Goal: Use online tool/utility: Utilize a website feature to perform a specific function

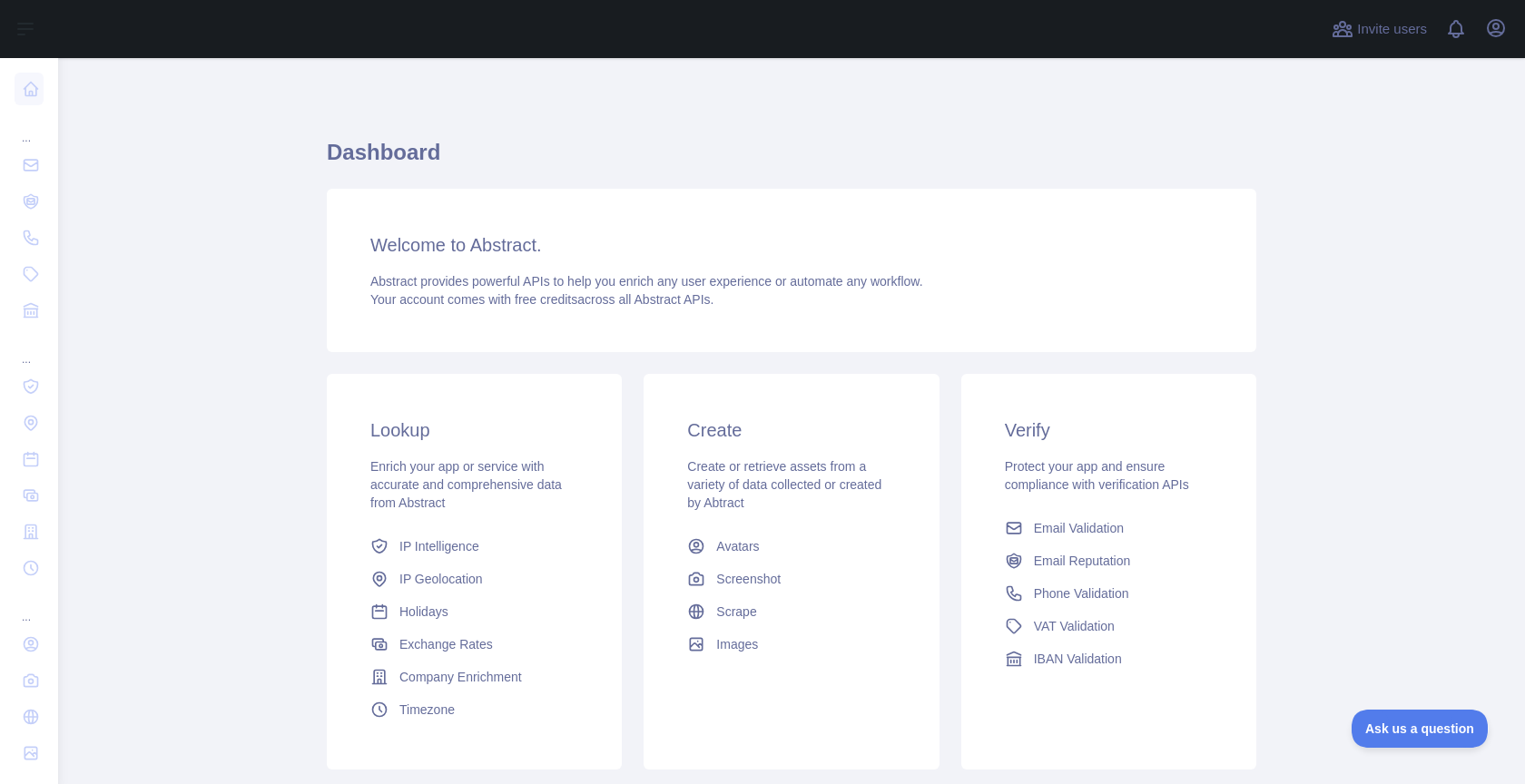
click at [1492, 46] on div "Invite users View notifications Open user menu" at bounding box center [1419, 29] width 182 height 59
click at [1492, 22] on icon "button" at bounding box center [1495, 28] width 21 height 21
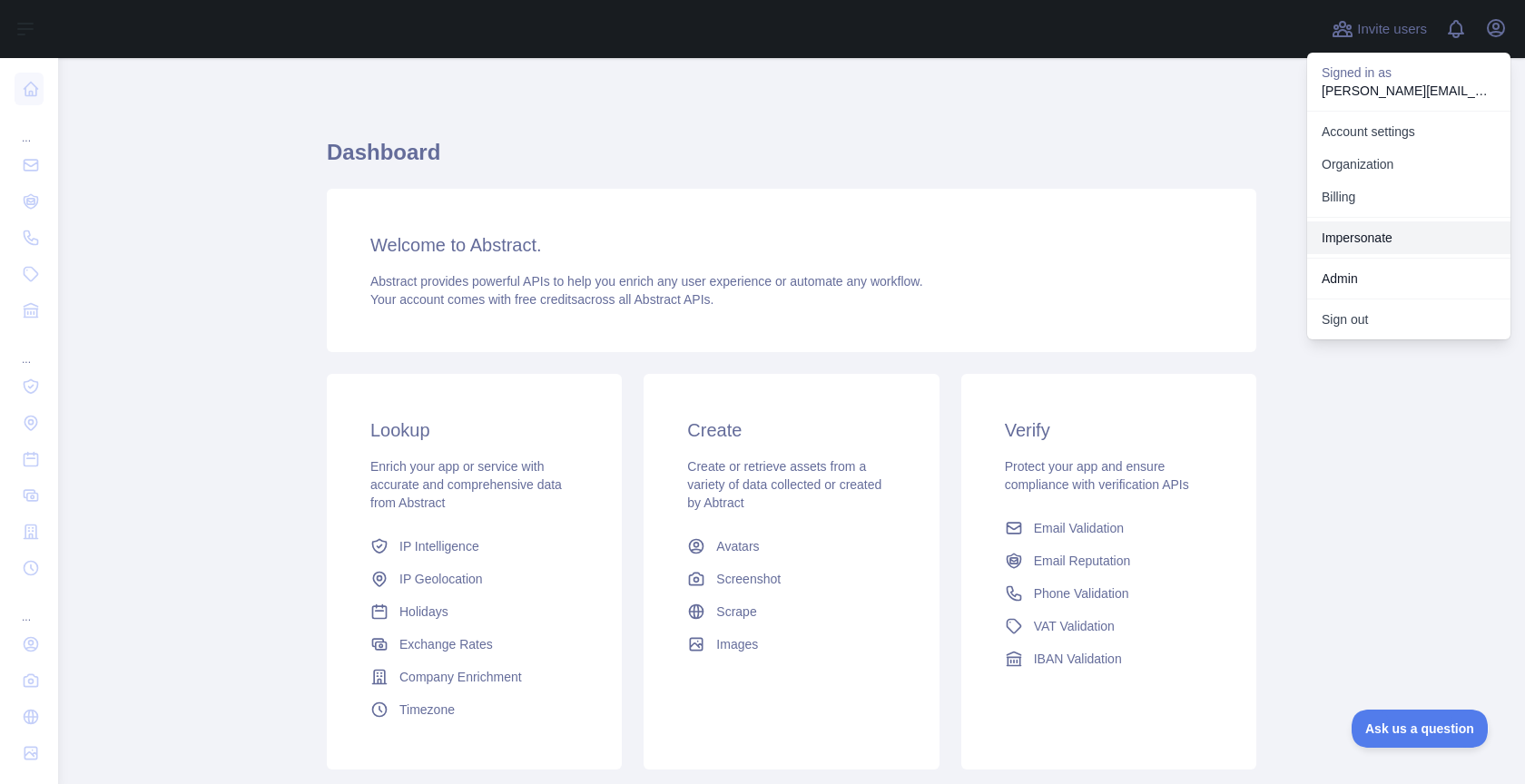
click at [1342, 223] on link "Impersonate" at bounding box center [1409, 237] width 204 height 33
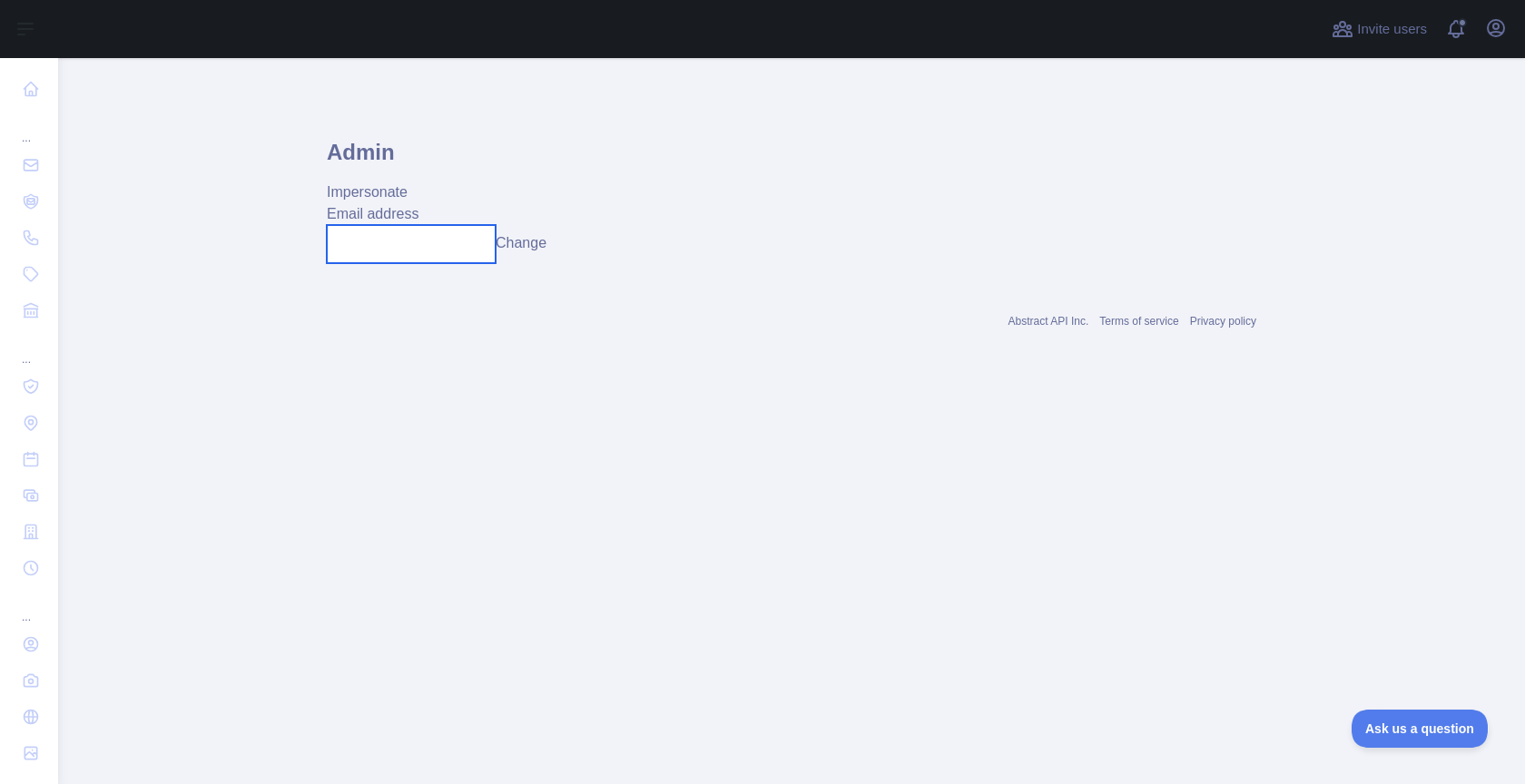
click at [391, 247] on input "text" at bounding box center [412, 243] width 169 height 38
click at [414, 246] on input "**********" at bounding box center [412, 243] width 169 height 38
type input "**********"
click at [529, 243] on button "Change" at bounding box center [533, 242] width 51 height 21
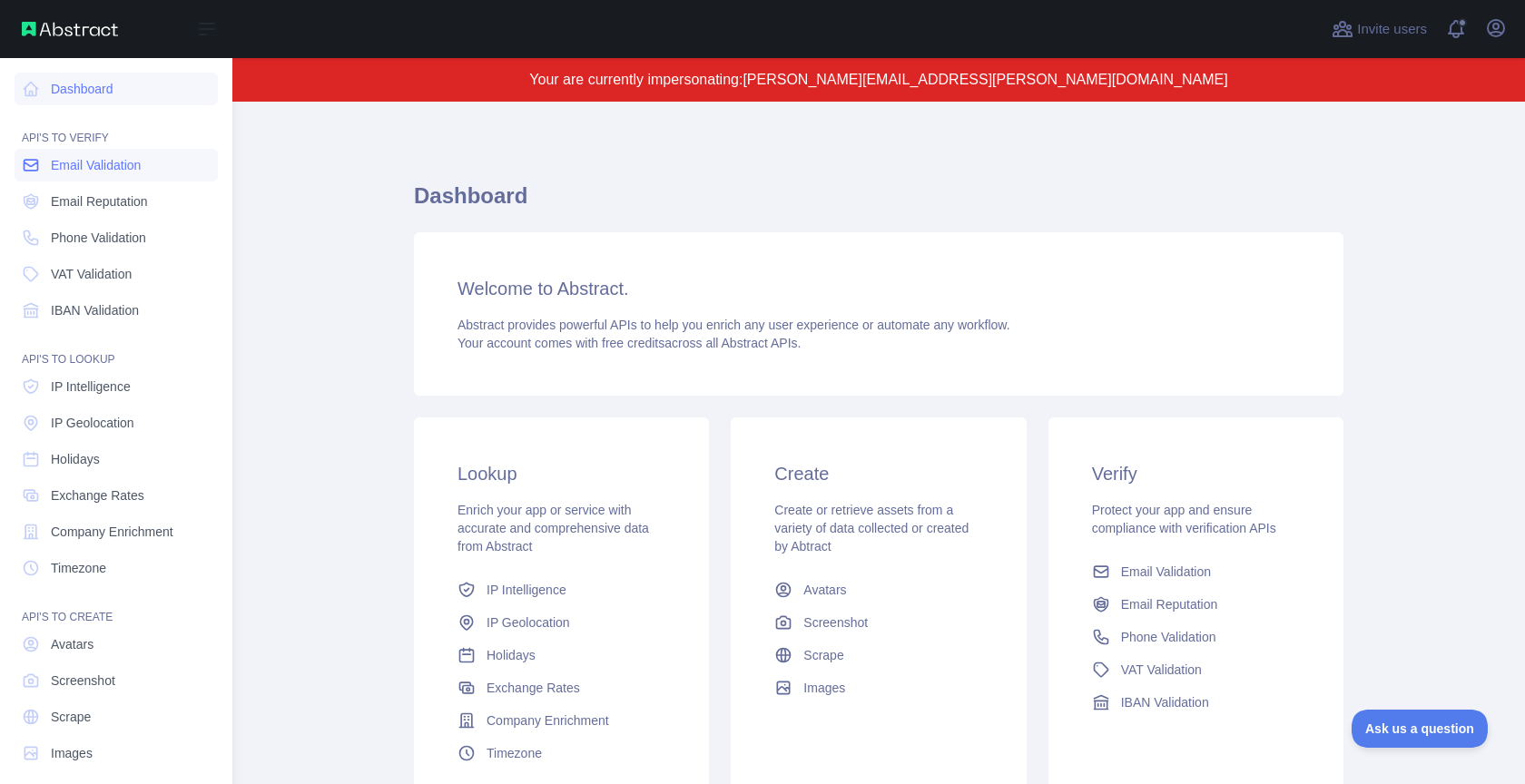
click at [149, 165] on link "Email Validation" at bounding box center [116, 164] width 204 height 33
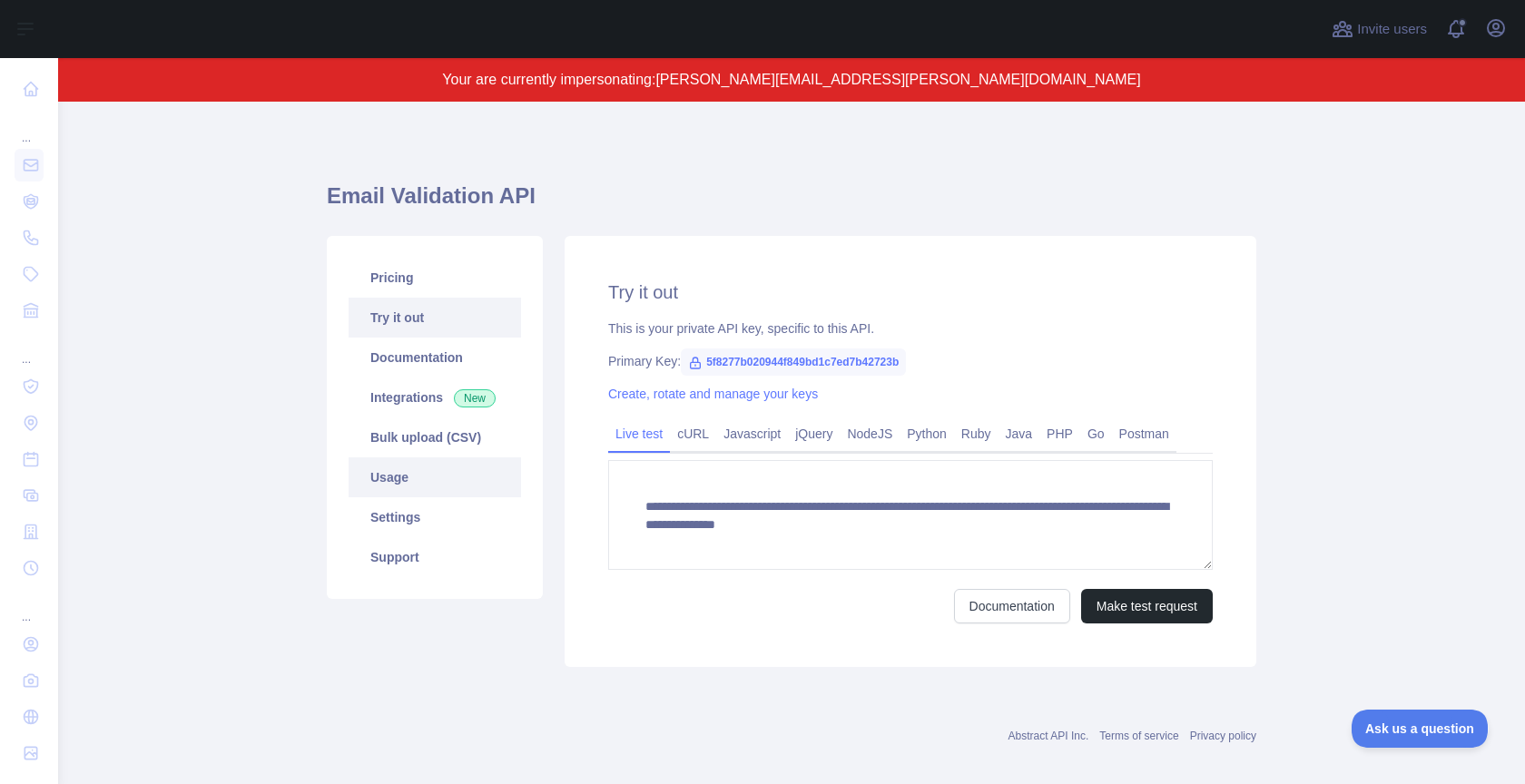
click at [468, 481] on link "Usage" at bounding box center [435, 477] width 173 height 40
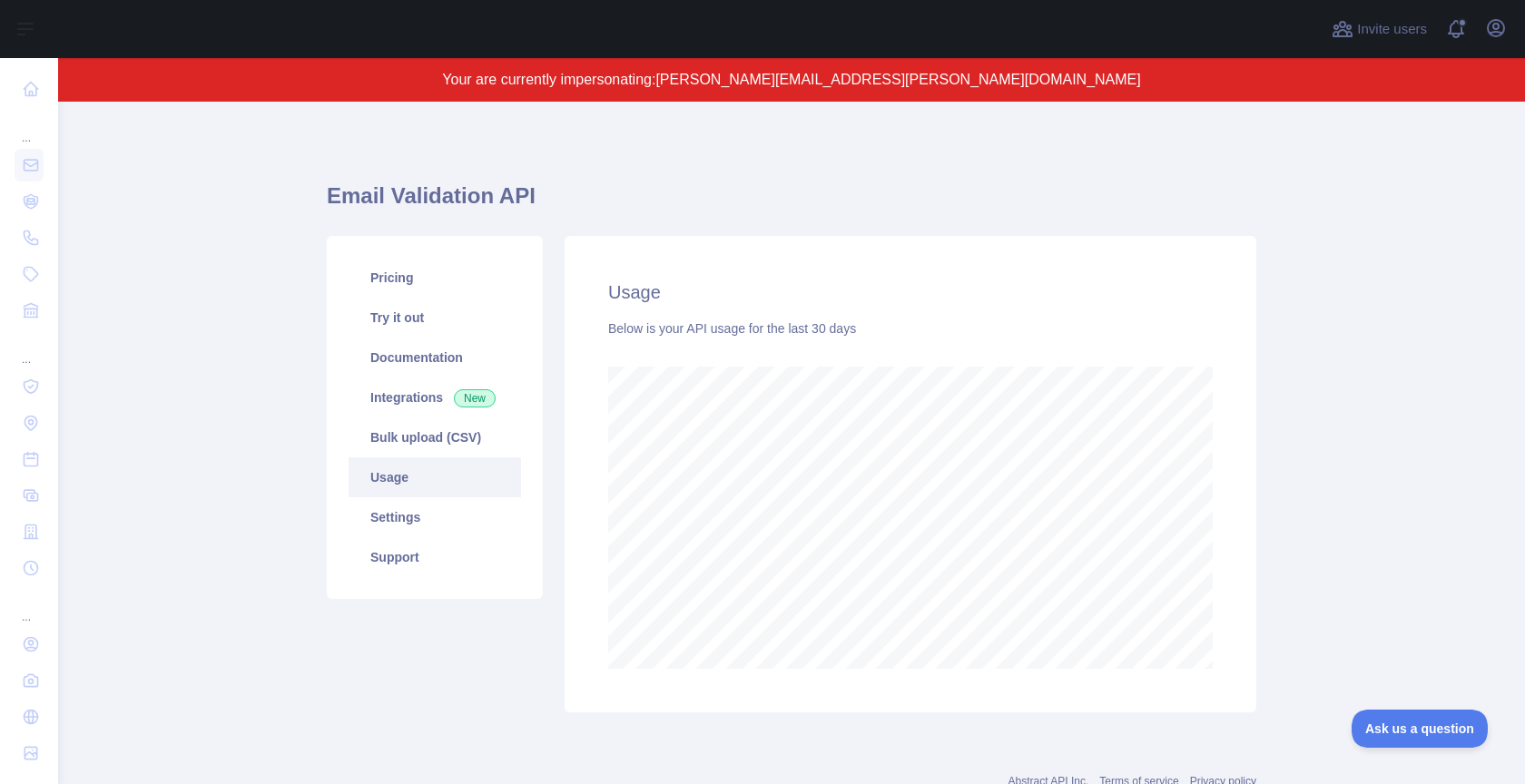
scroll to position [906729, 906511]
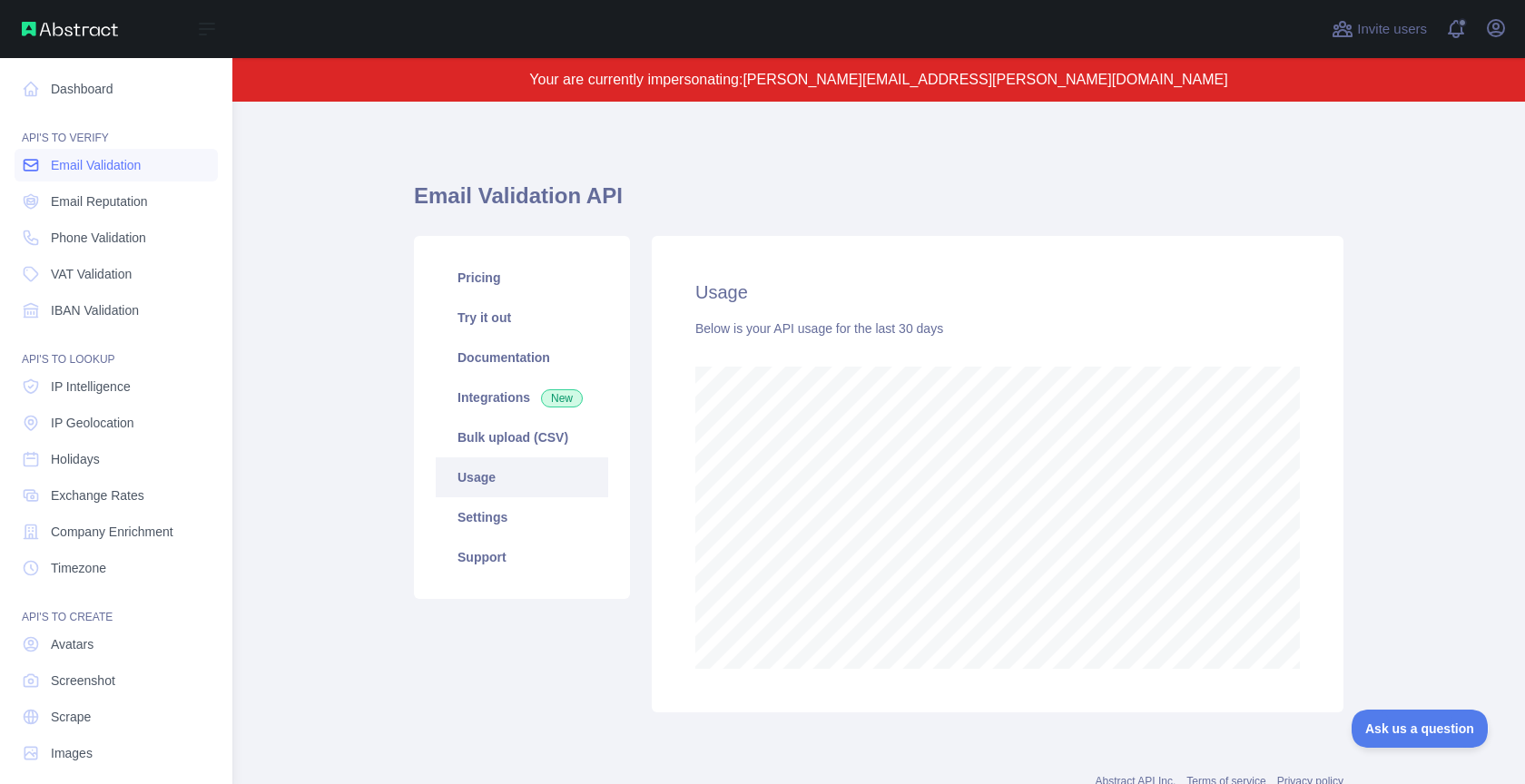
click at [73, 152] on link "Email Validation" at bounding box center [116, 164] width 204 height 33
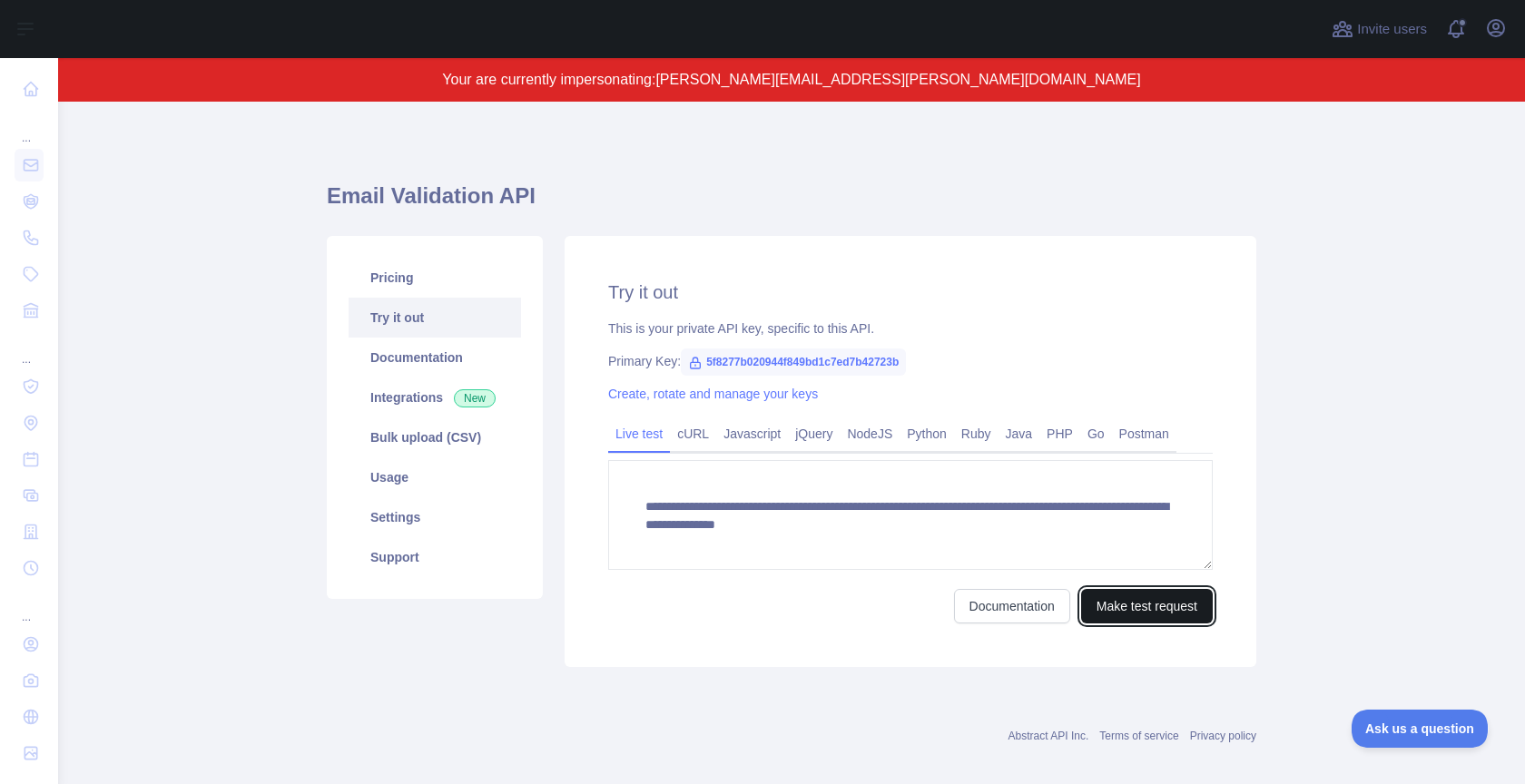
click at [1123, 611] on button "Make test request" at bounding box center [1147, 606] width 132 height 34
